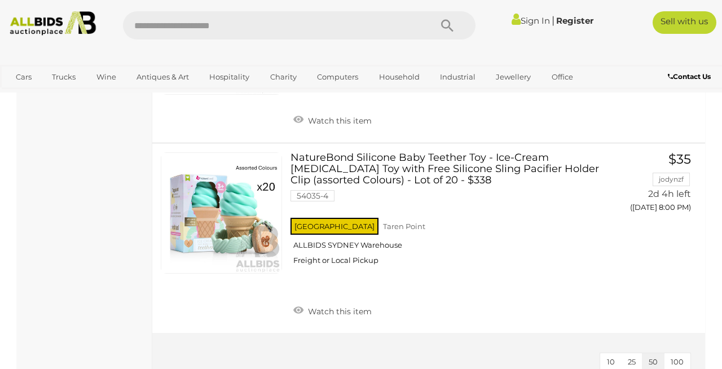
scroll to position [581, 0]
